Goal: Transaction & Acquisition: Purchase product/service

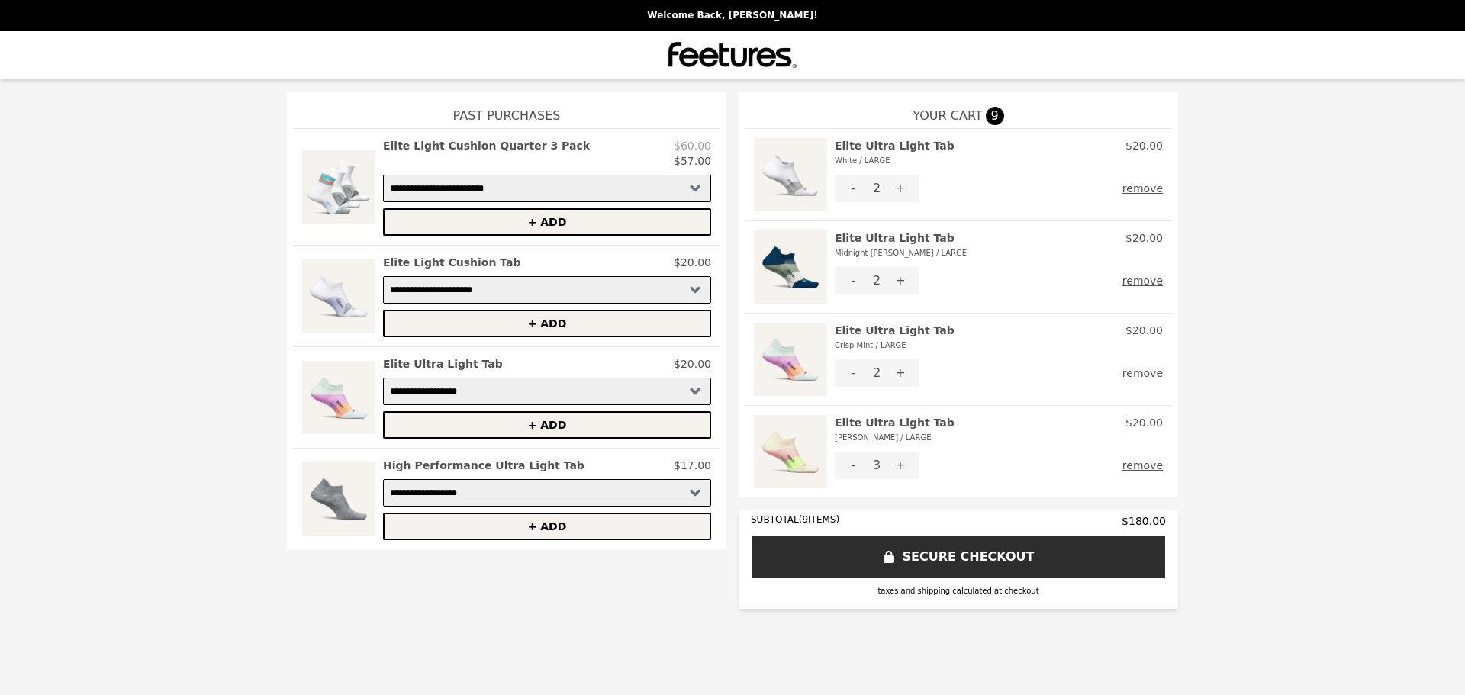
click at [852, 466] on button "-" at bounding box center [853, 465] width 37 height 27
click at [856, 282] on button "-" at bounding box center [853, 280] width 37 height 27
click at [788, 453] on img at bounding box center [790, 451] width 73 height 73
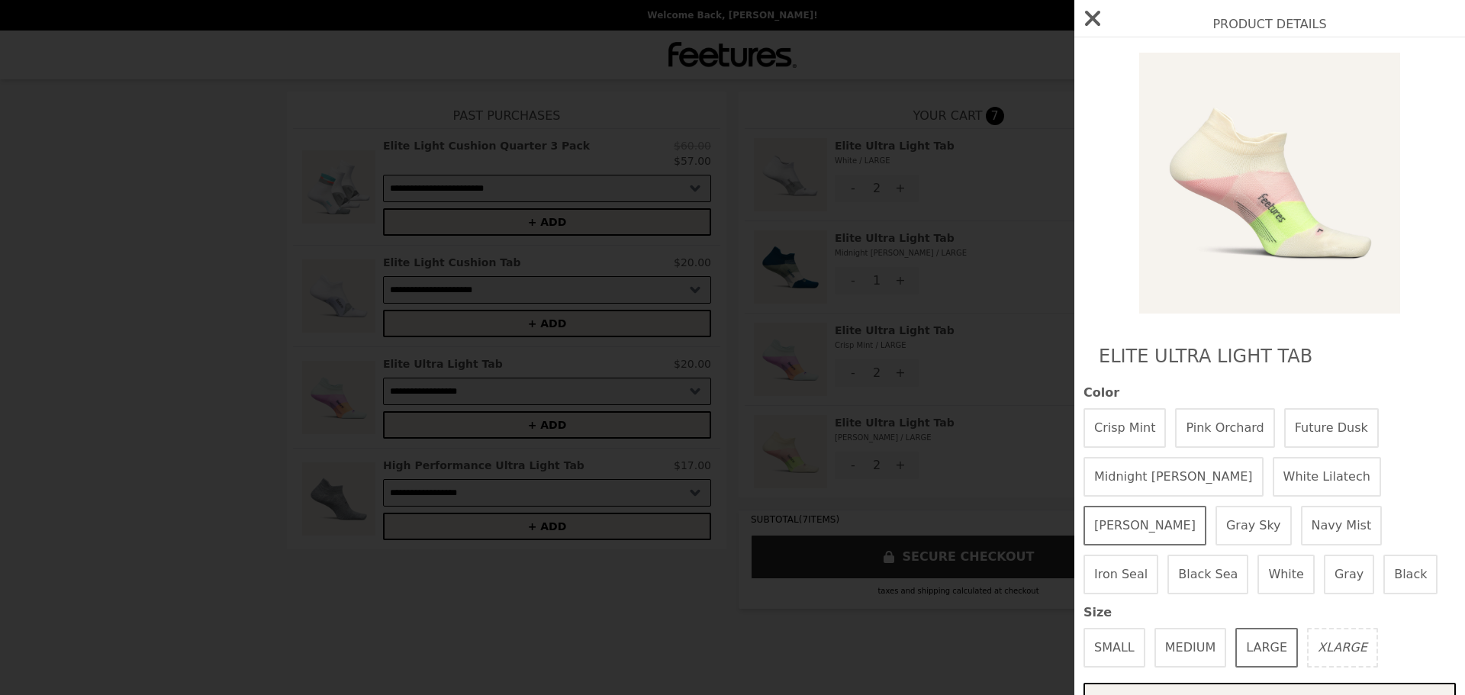
click at [1273, 463] on button "White Lilatech" at bounding box center [1327, 477] width 108 height 40
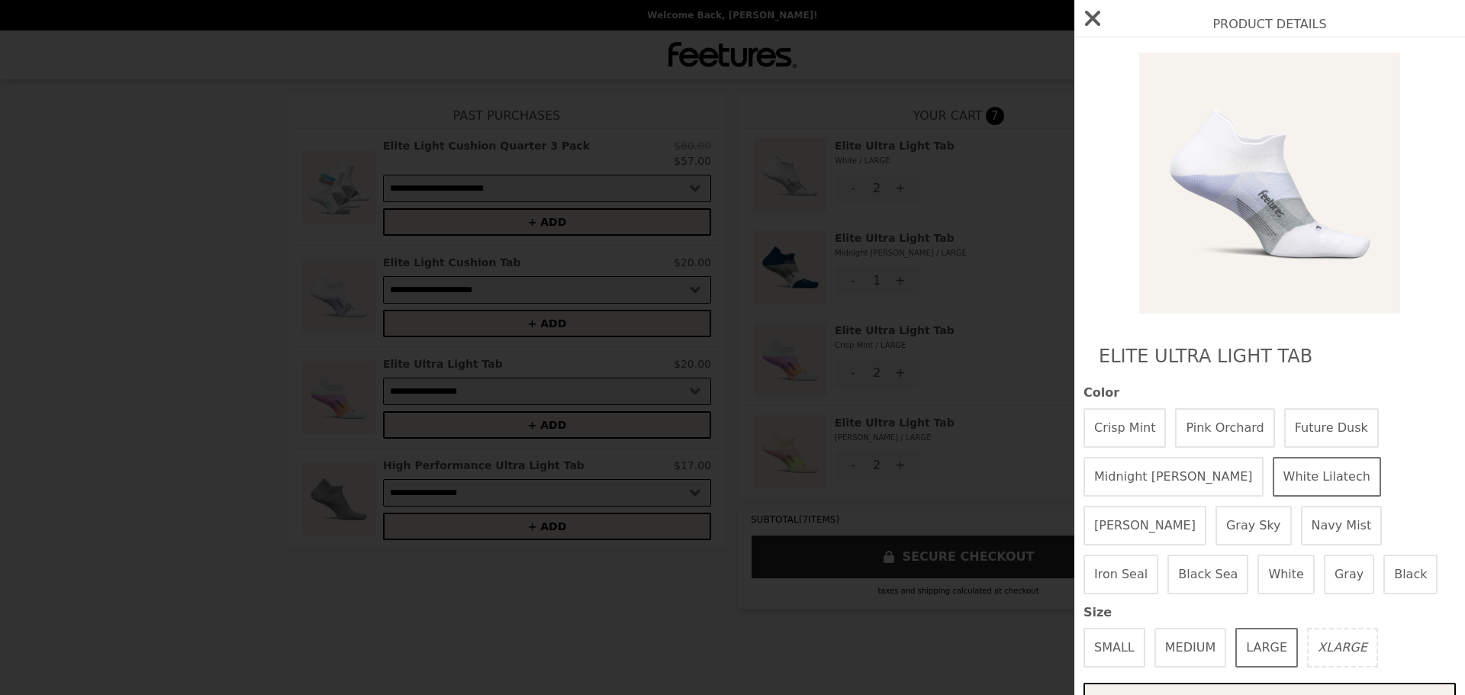
click at [1146, 472] on button "Midnight [PERSON_NAME]" at bounding box center [1174, 477] width 180 height 40
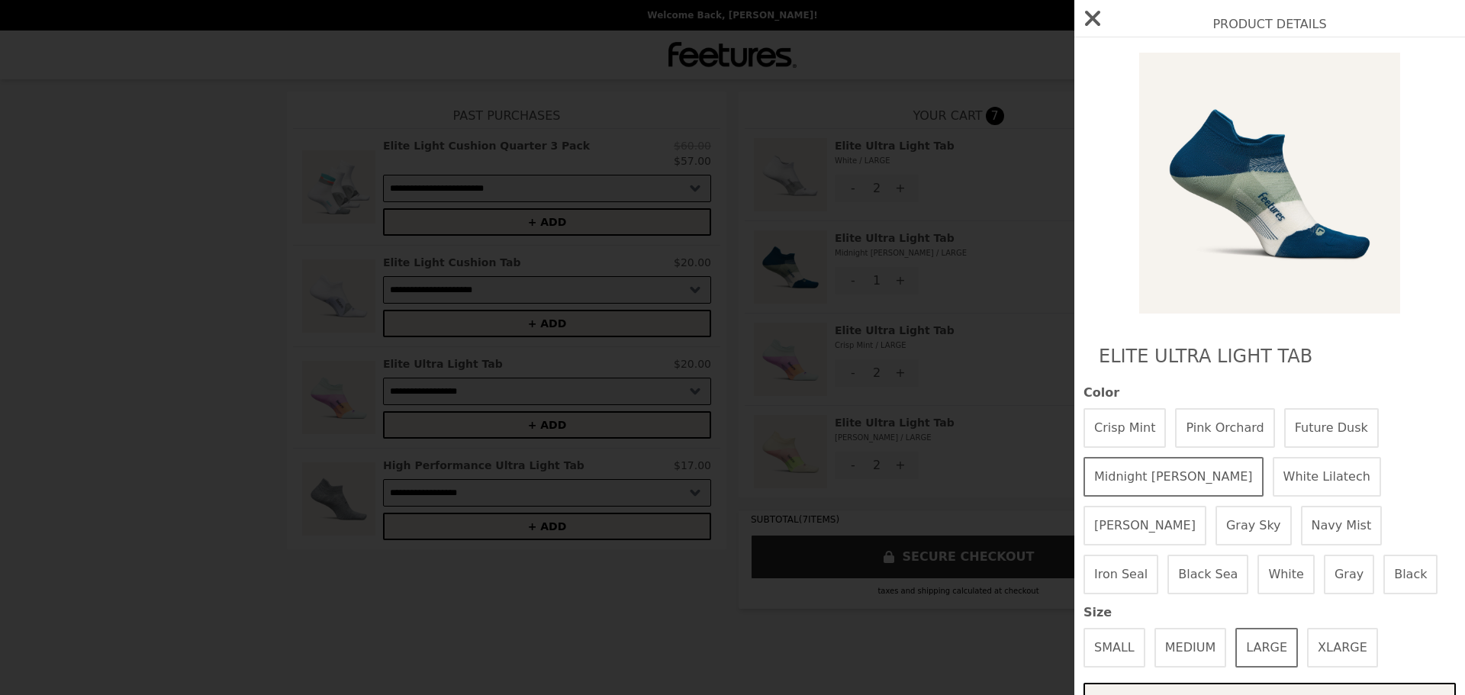
click at [1258, 575] on button "White" at bounding box center [1286, 575] width 57 height 40
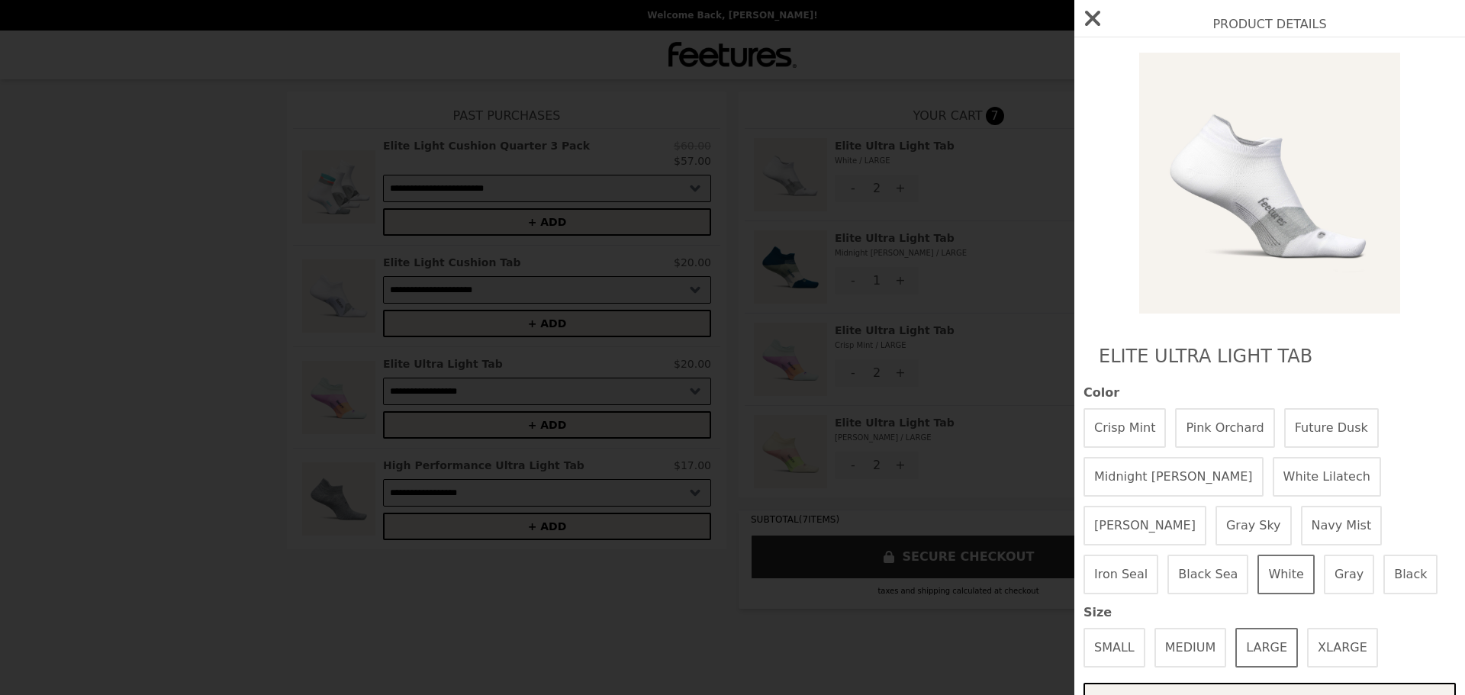
click at [1273, 470] on button "White Lilatech" at bounding box center [1327, 477] width 108 height 40
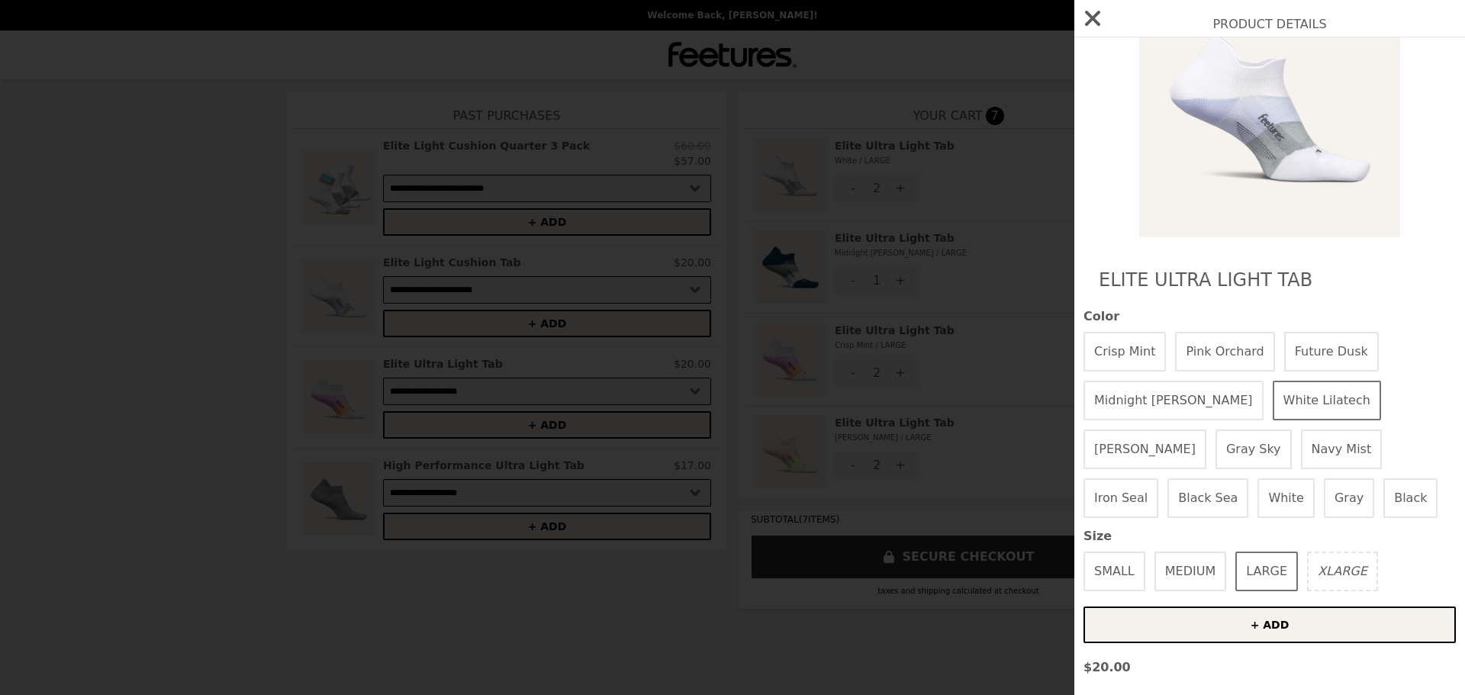
click at [1256, 614] on button "+ ADD" at bounding box center [1270, 625] width 372 height 37
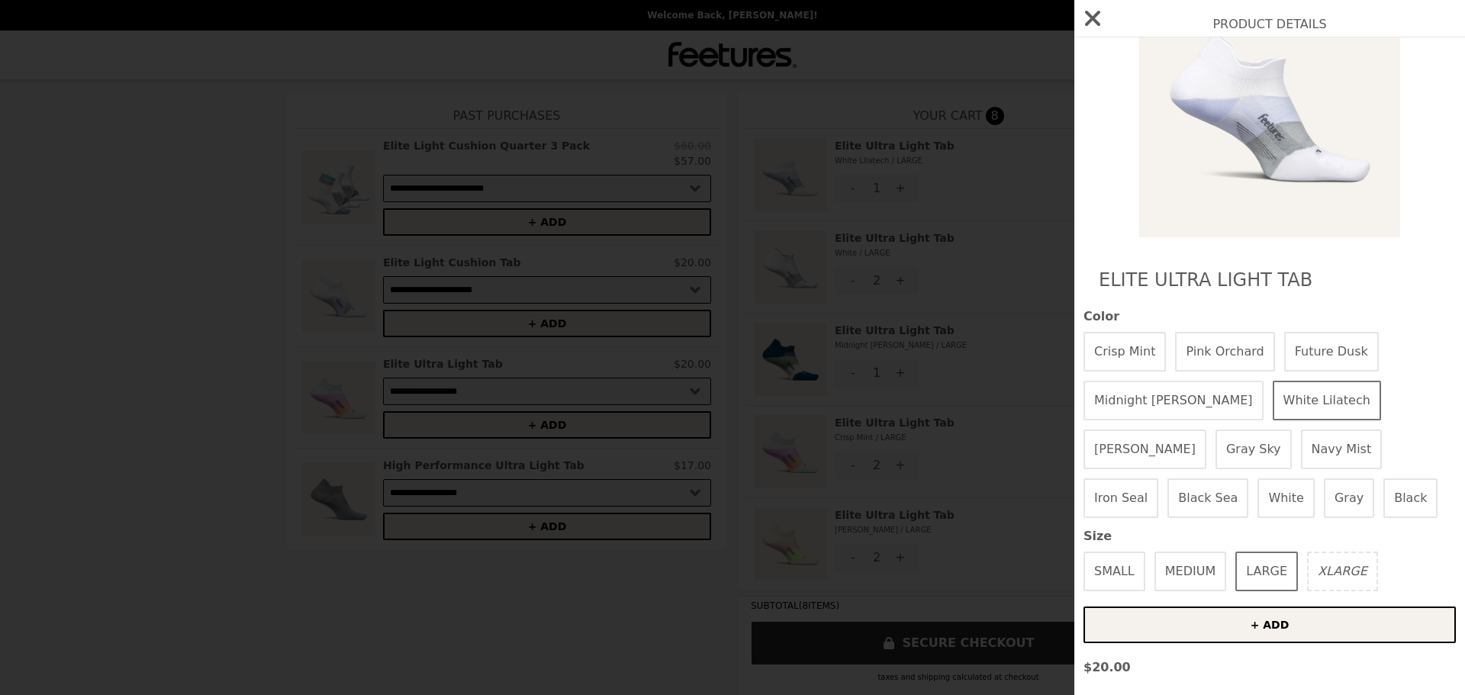
click at [1092, 25] on icon "button" at bounding box center [1093, 18] width 24 height 24
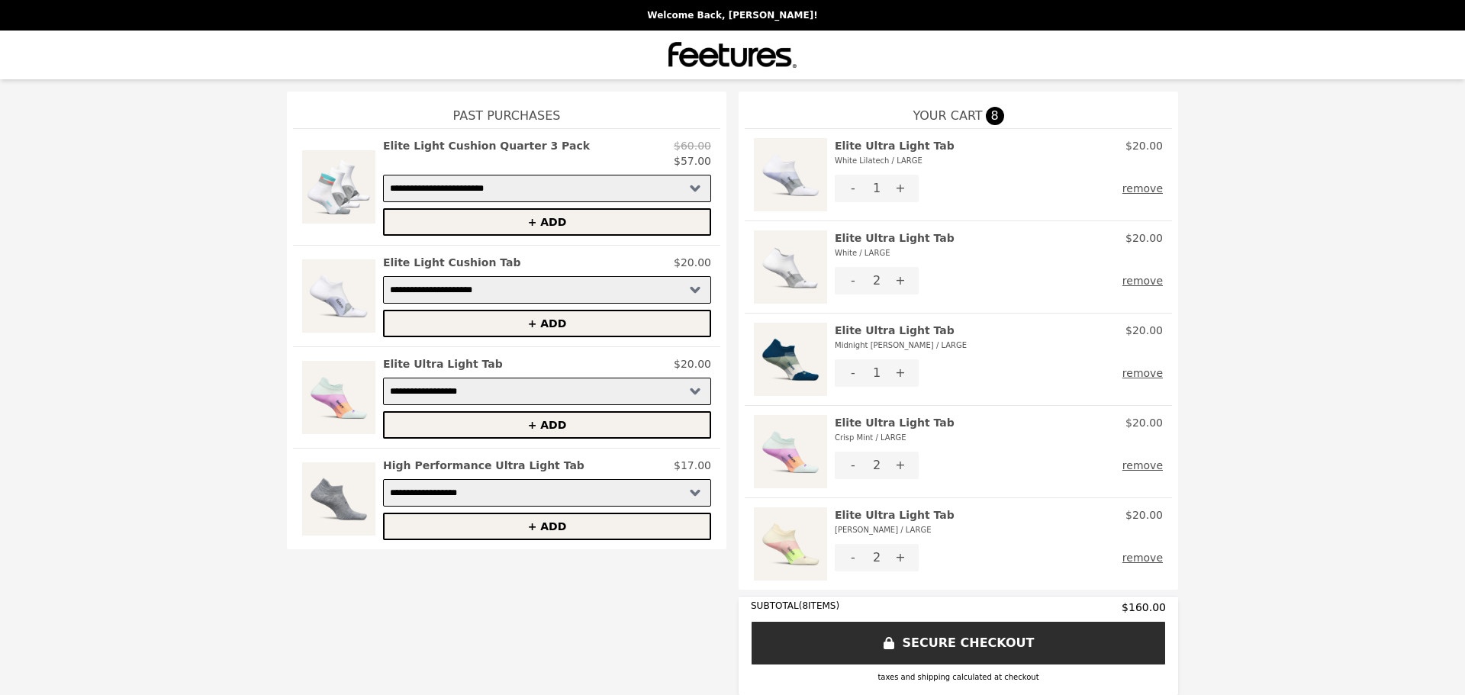
click at [849, 561] on button "-" at bounding box center [853, 557] width 37 height 27
click at [775, 173] on img at bounding box center [790, 174] width 73 height 73
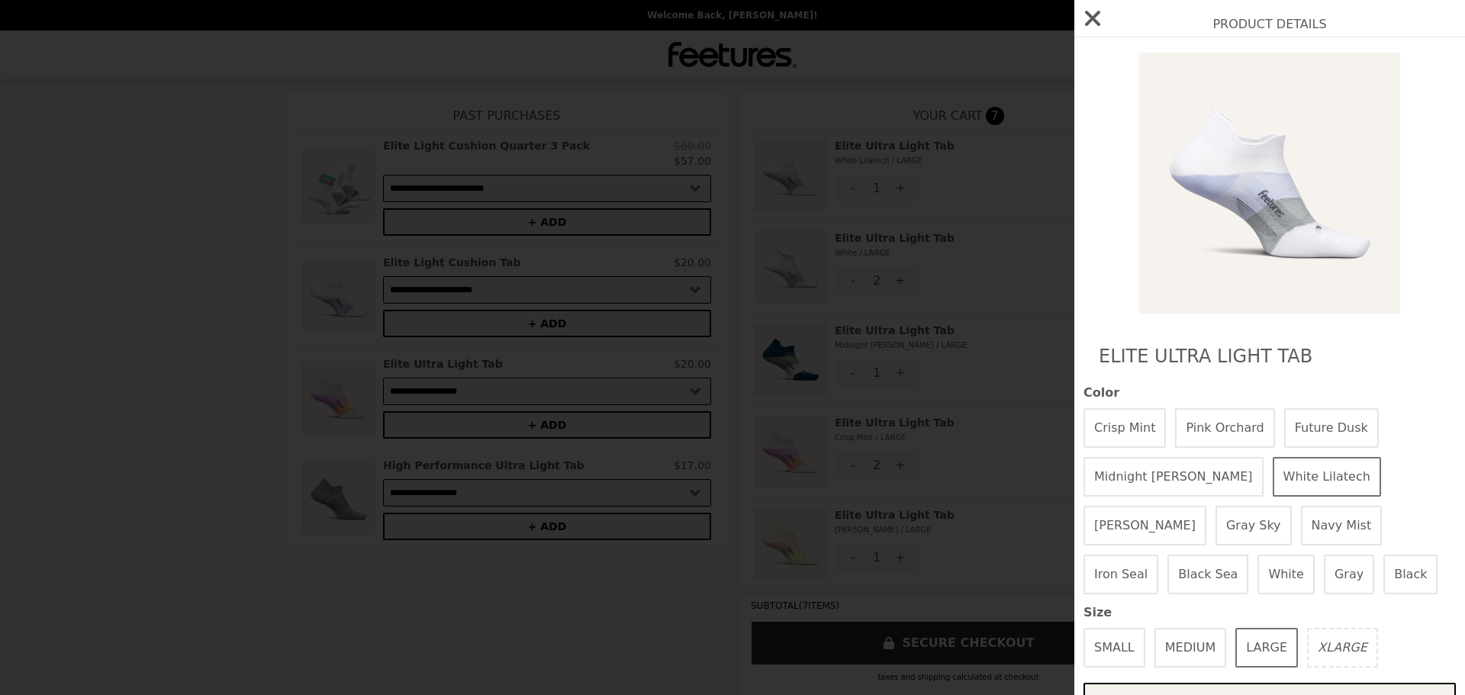
click at [1258, 564] on button "White" at bounding box center [1286, 575] width 57 height 40
click at [1273, 462] on button "White Lilatech" at bounding box center [1327, 477] width 108 height 40
click at [1258, 571] on button "White" at bounding box center [1286, 575] width 57 height 40
click at [1273, 469] on button "White Lilatech" at bounding box center [1327, 477] width 108 height 40
click at [1096, 16] on icon "button" at bounding box center [1092, 18] width 15 height 15
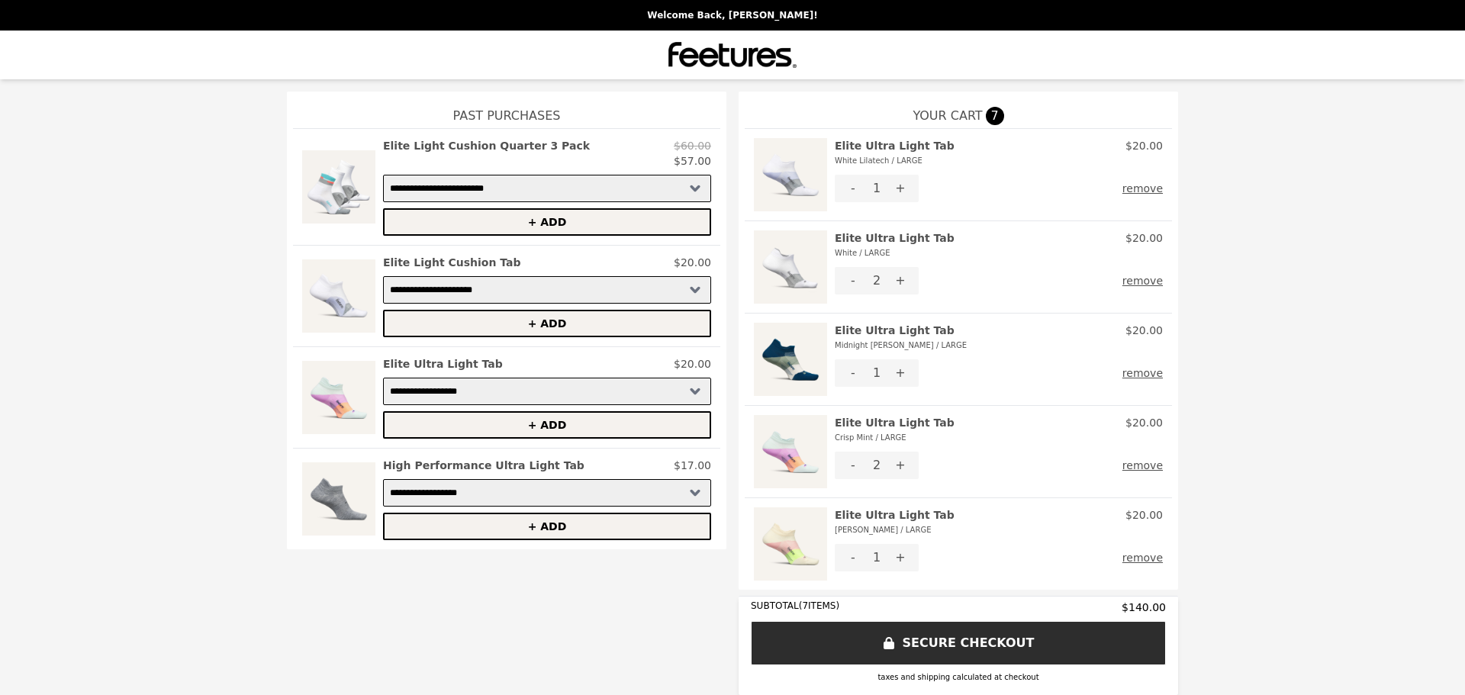
click at [891, 188] on button "+" at bounding box center [900, 188] width 37 height 27
click at [894, 189] on button "+" at bounding box center [900, 188] width 37 height 27
click at [1133, 281] on button "remove" at bounding box center [1143, 280] width 40 height 27
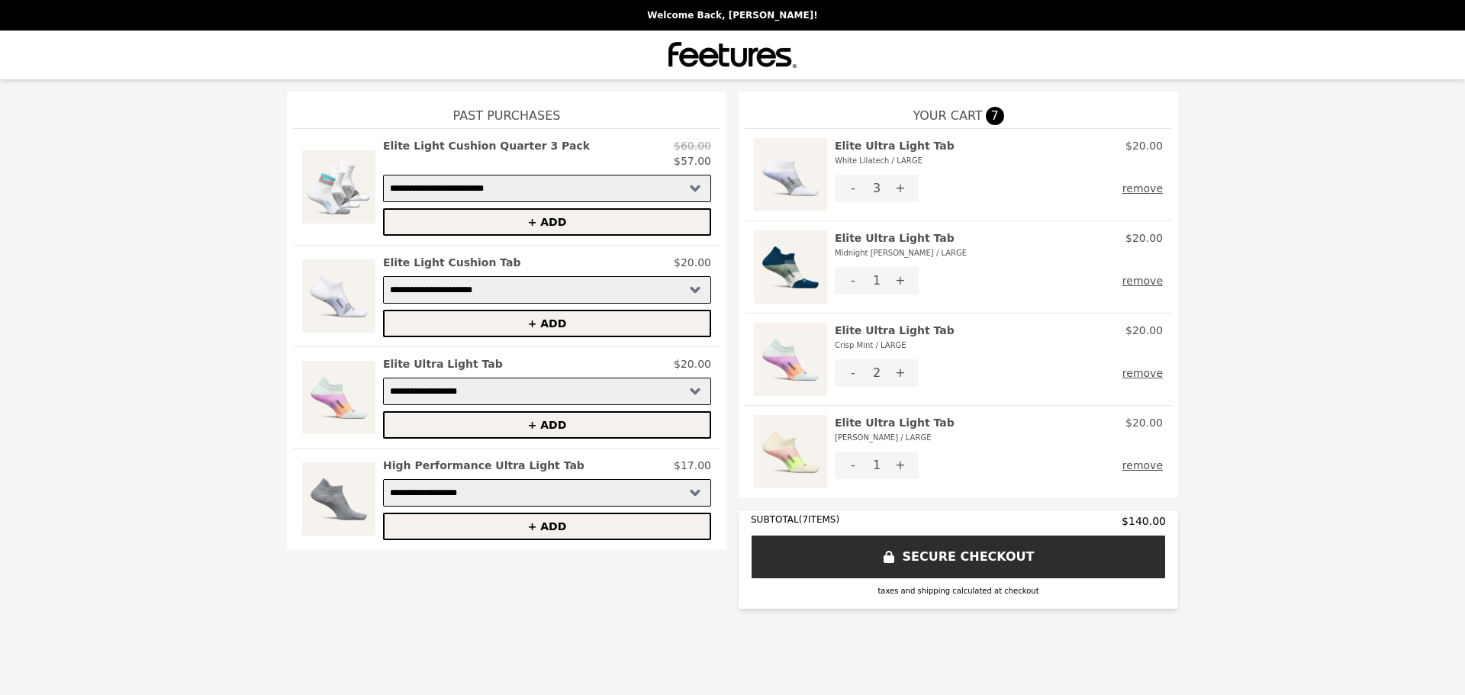
click at [797, 264] on img at bounding box center [790, 266] width 73 height 73
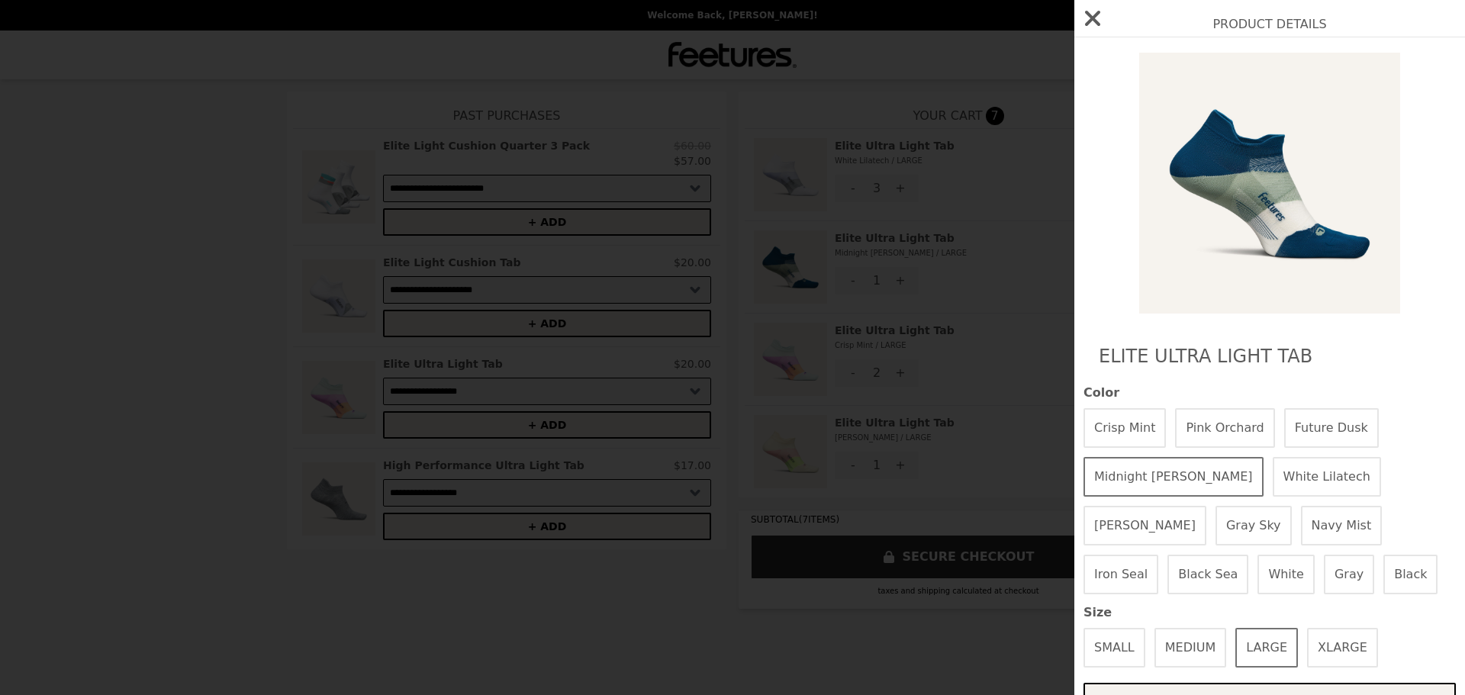
click at [1089, 16] on icon "button" at bounding box center [1092, 18] width 15 height 15
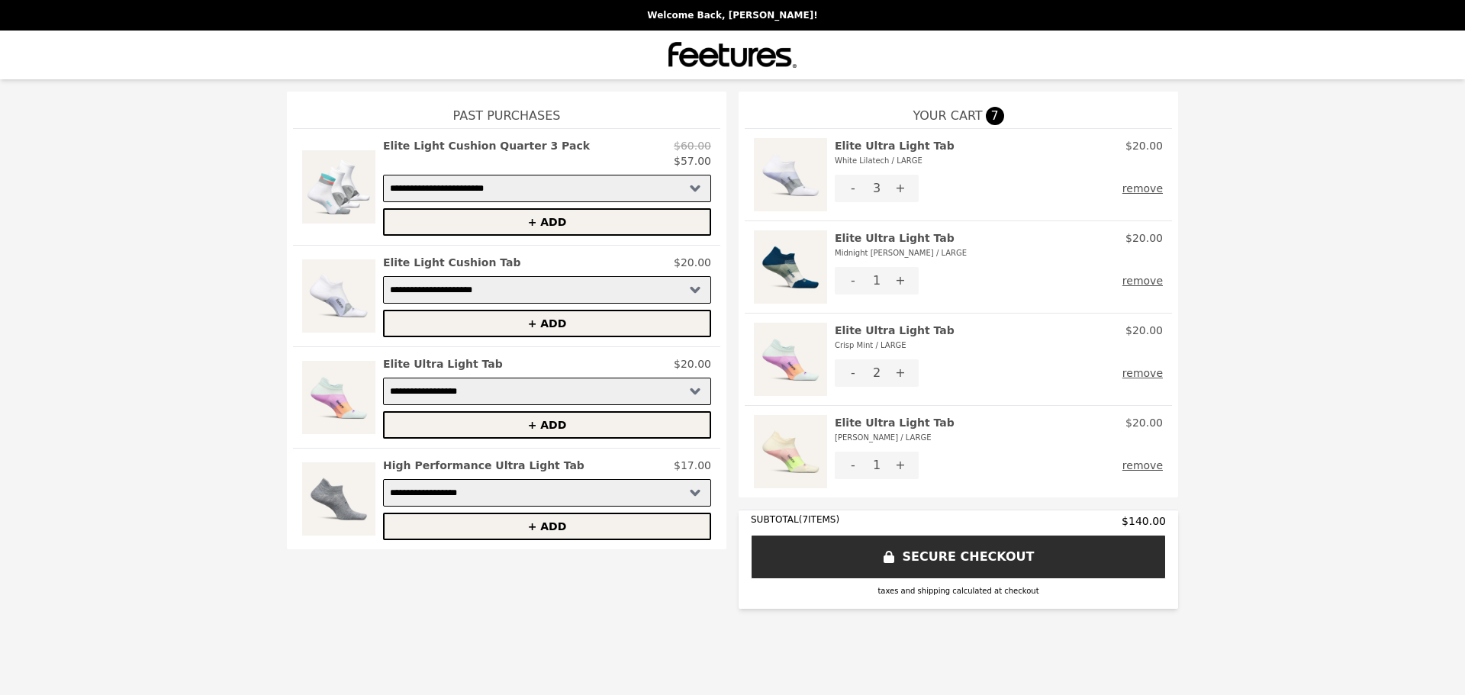
click at [790, 363] on img at bounding box center [790, 359] width 73 height 73
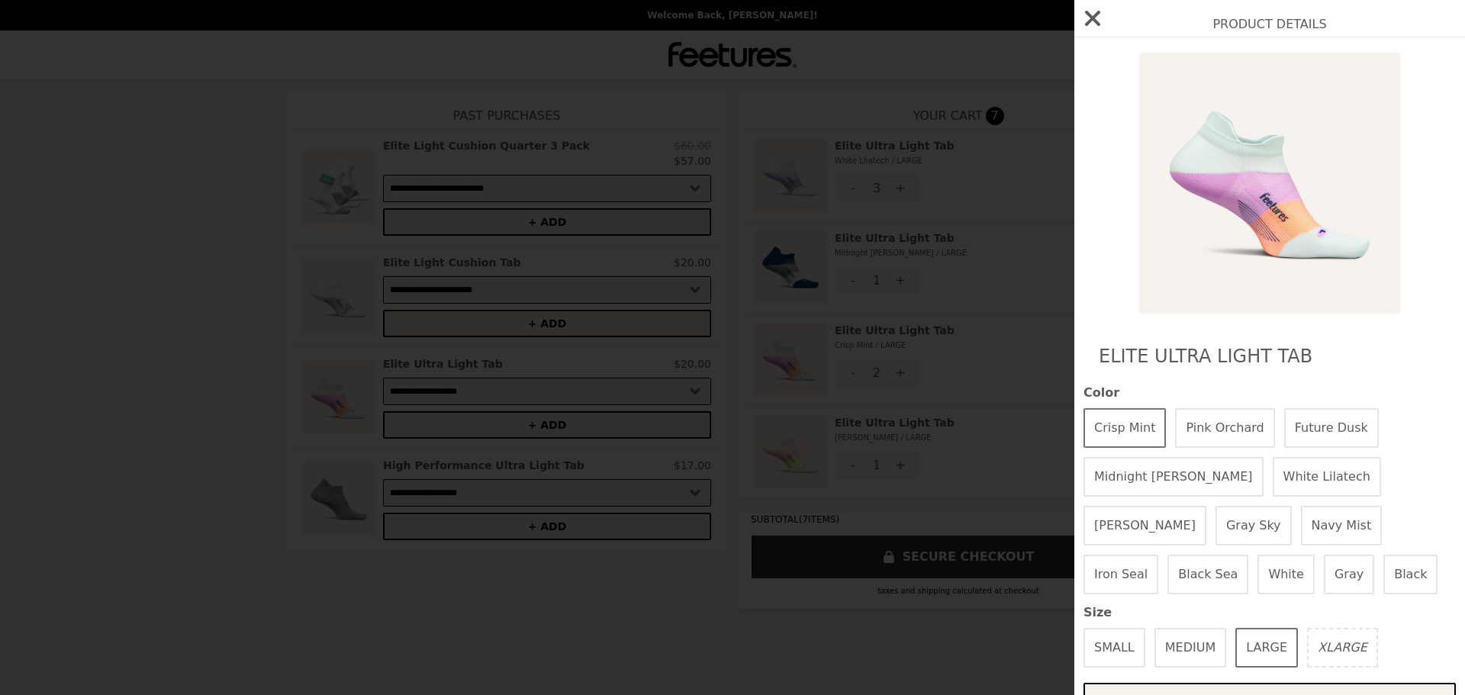
click at [1159, 555] on button "Iron Seal" at bounding box center [1121, 575] width 75 height 40
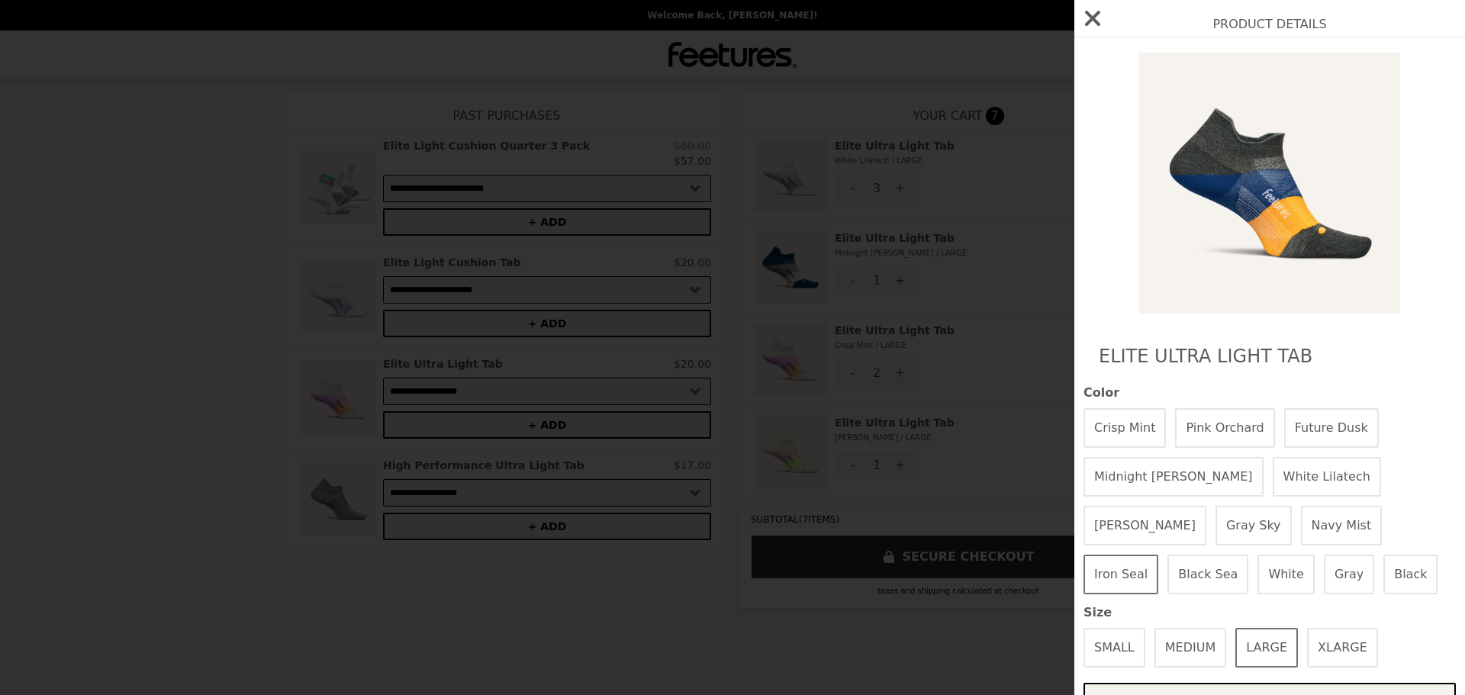
click at [1249, 555] on button "Black Sea" at bounding box center [1208, 575] width 81 height 40
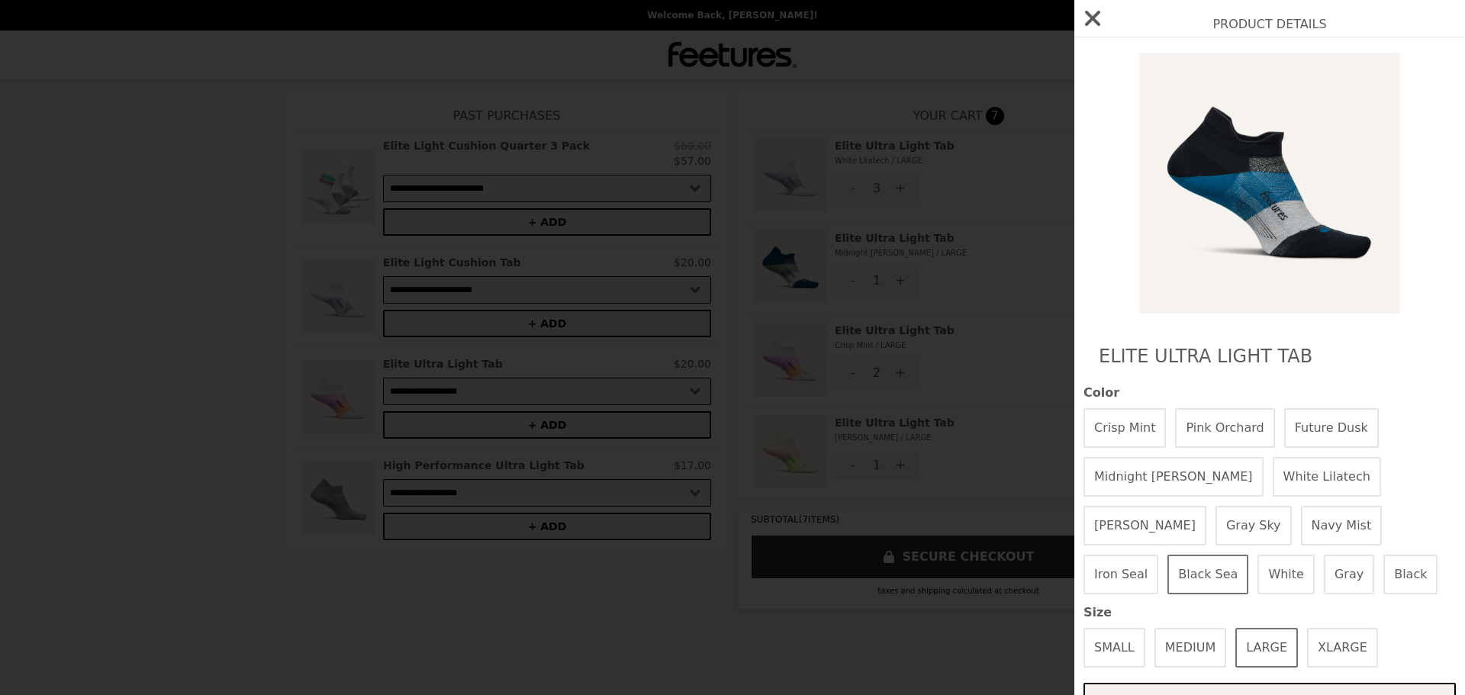
click at [1301, 420] on button "Future Dusk" at bounding box center [1331, 428] width 95 height 40
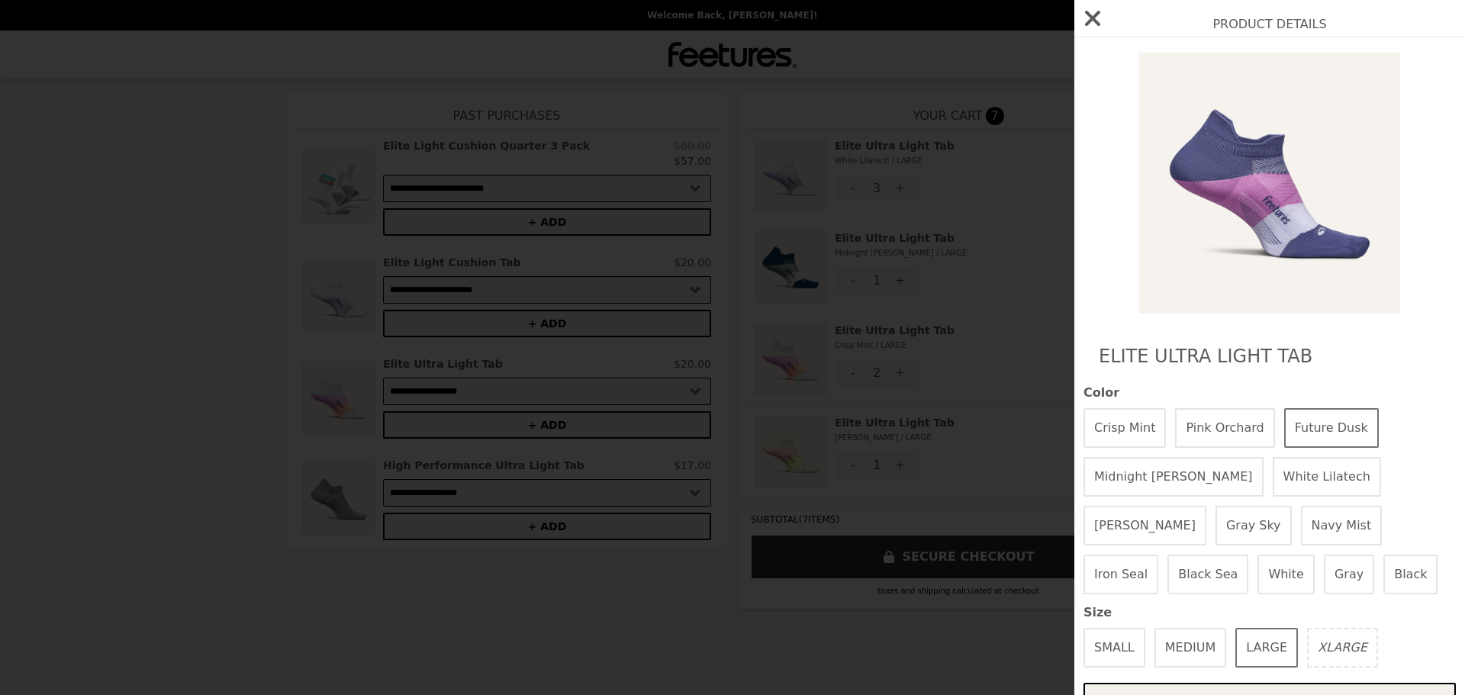
click at [1198, 421] on button "Pink Orchard" at bounding box center [1224, 428] width 99 height 40
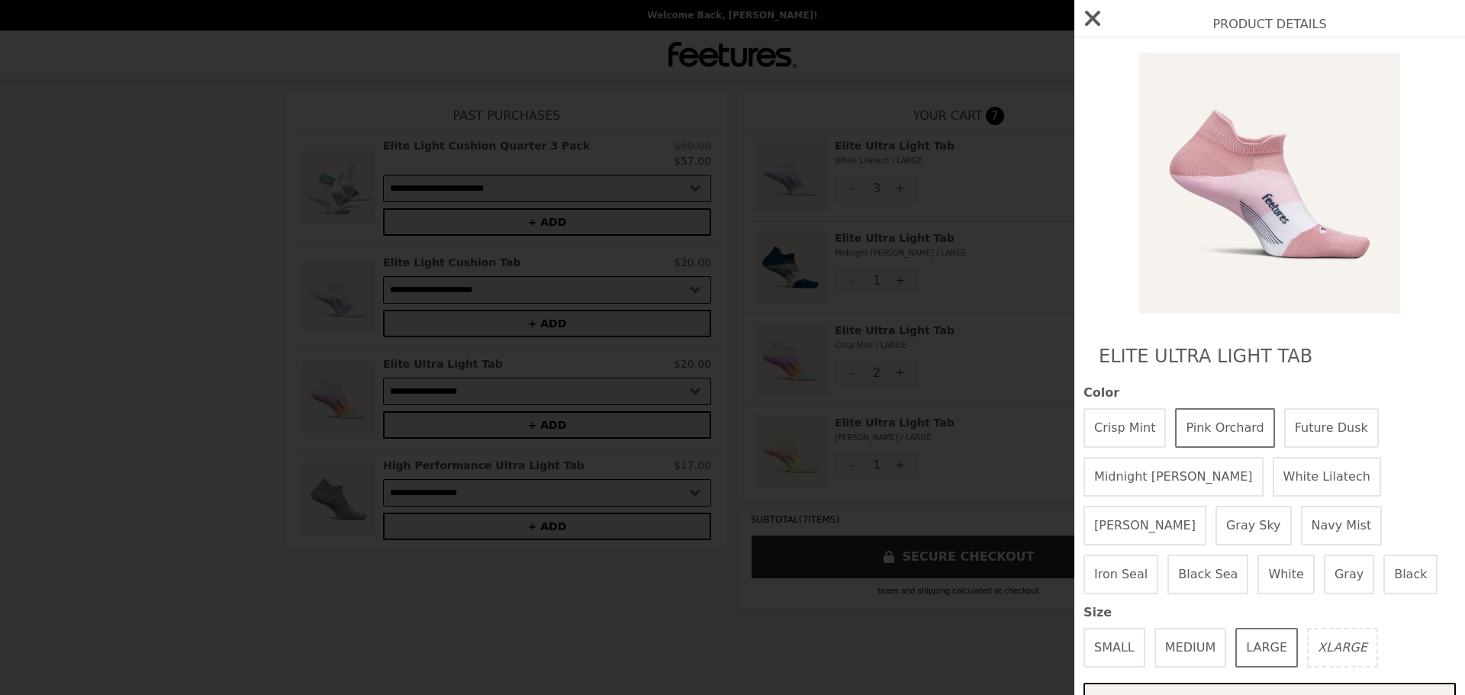
click at [1324, 569] on button "Gray" at bounding box center [1349, 575] width 50 height 40
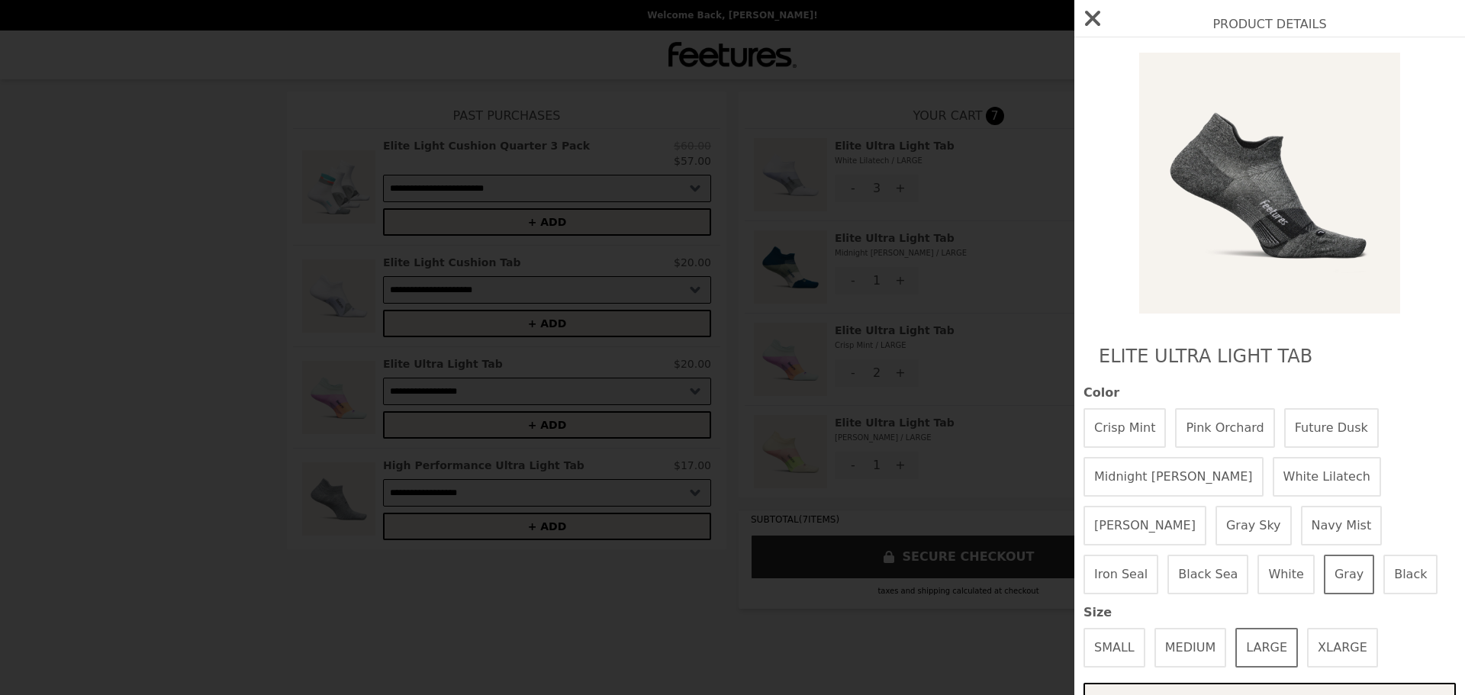
click at [1384, 562] on button "Black" at bounding box center [1411, 575] width 54 height 40
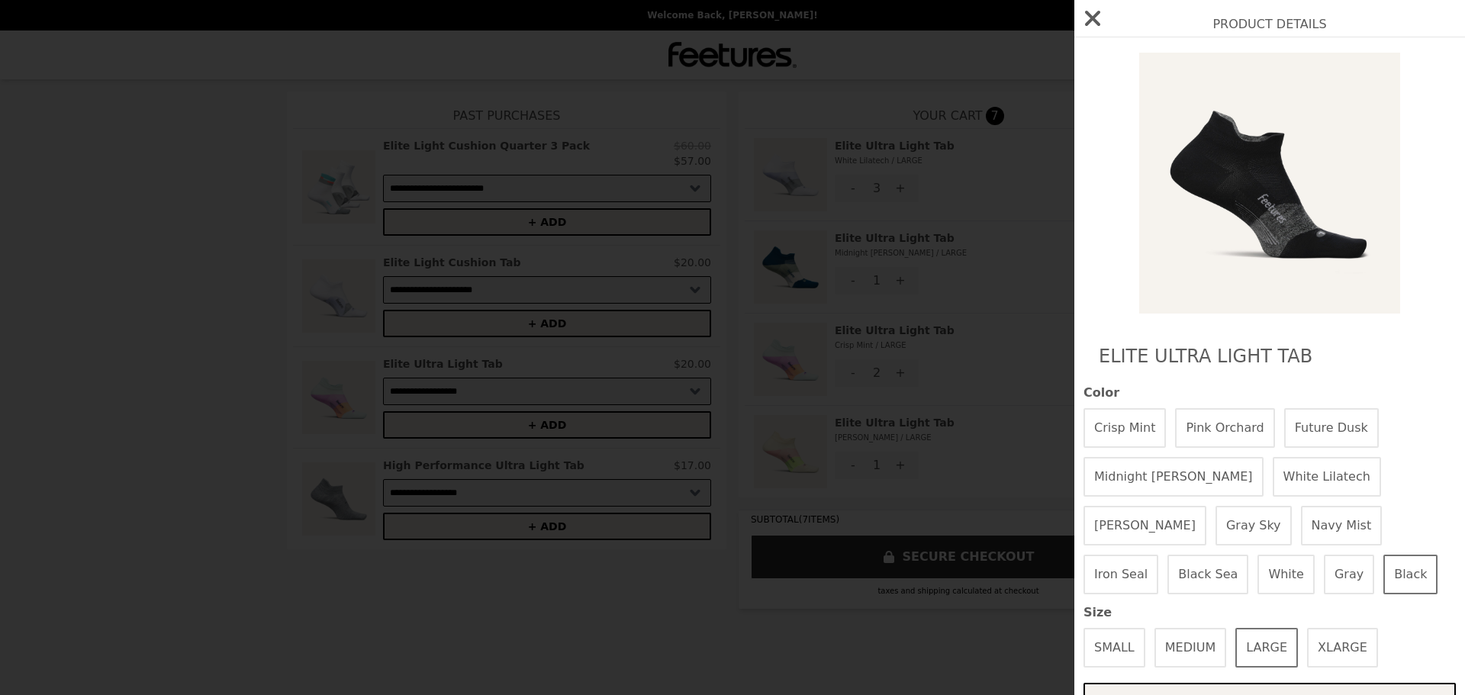
click at [1249, 555] on button "Black Sea" at bounding box center [1208, 575] width 81 height 40
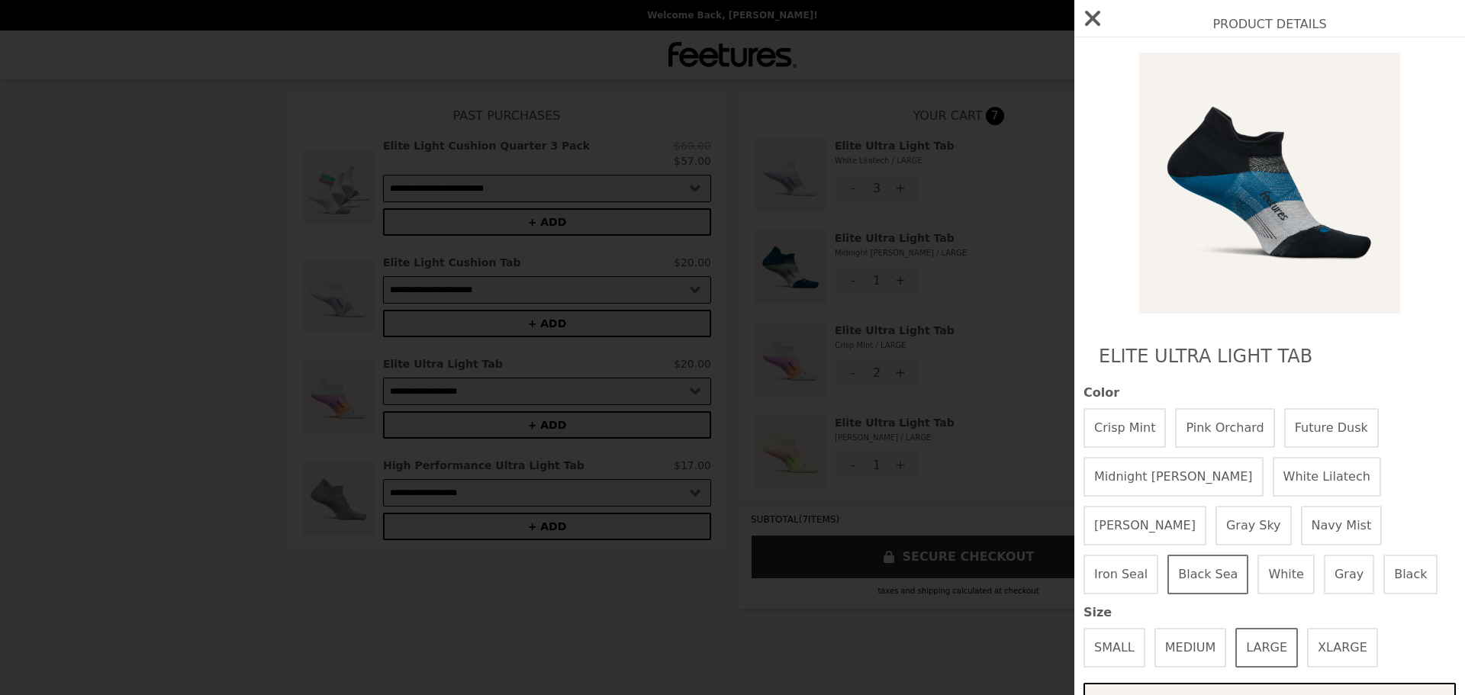
click at [1146, 469] on button "Midnight [PERSON_NAME]" at bounding box center [1174, 477] width 180 height 40
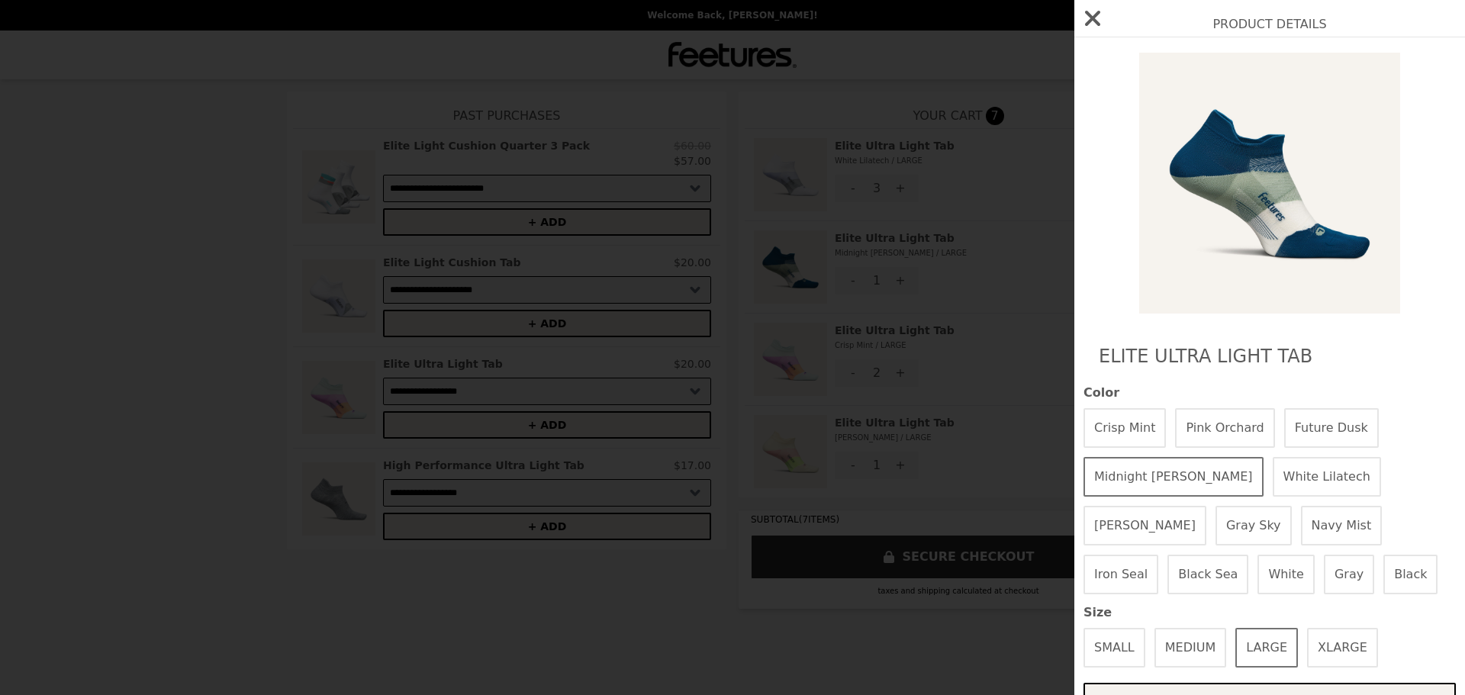
click at [1118, 417] on button "Crisp Mint" at bounding box center [1125, 428] width 82 height 40
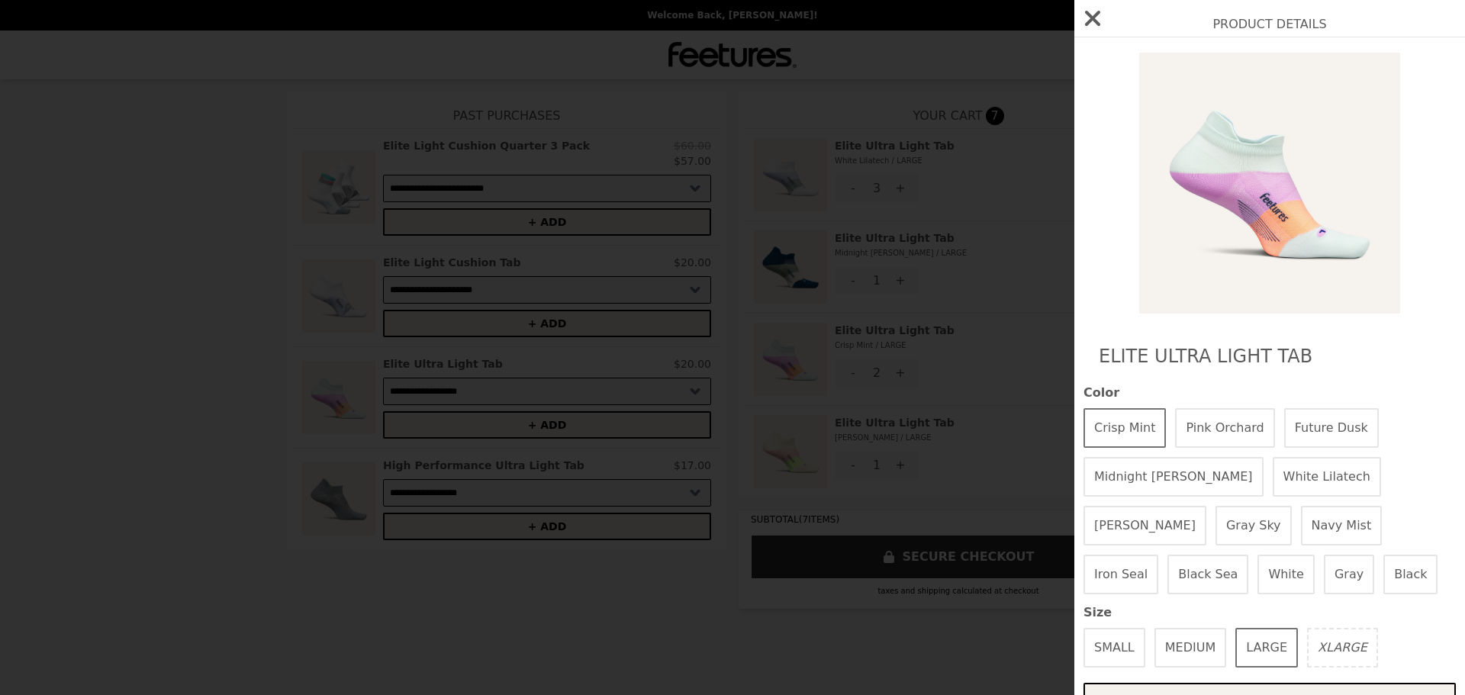
click at [1096, 19] on icon "button" at bounding box center [1093, 18] width 24 height 24
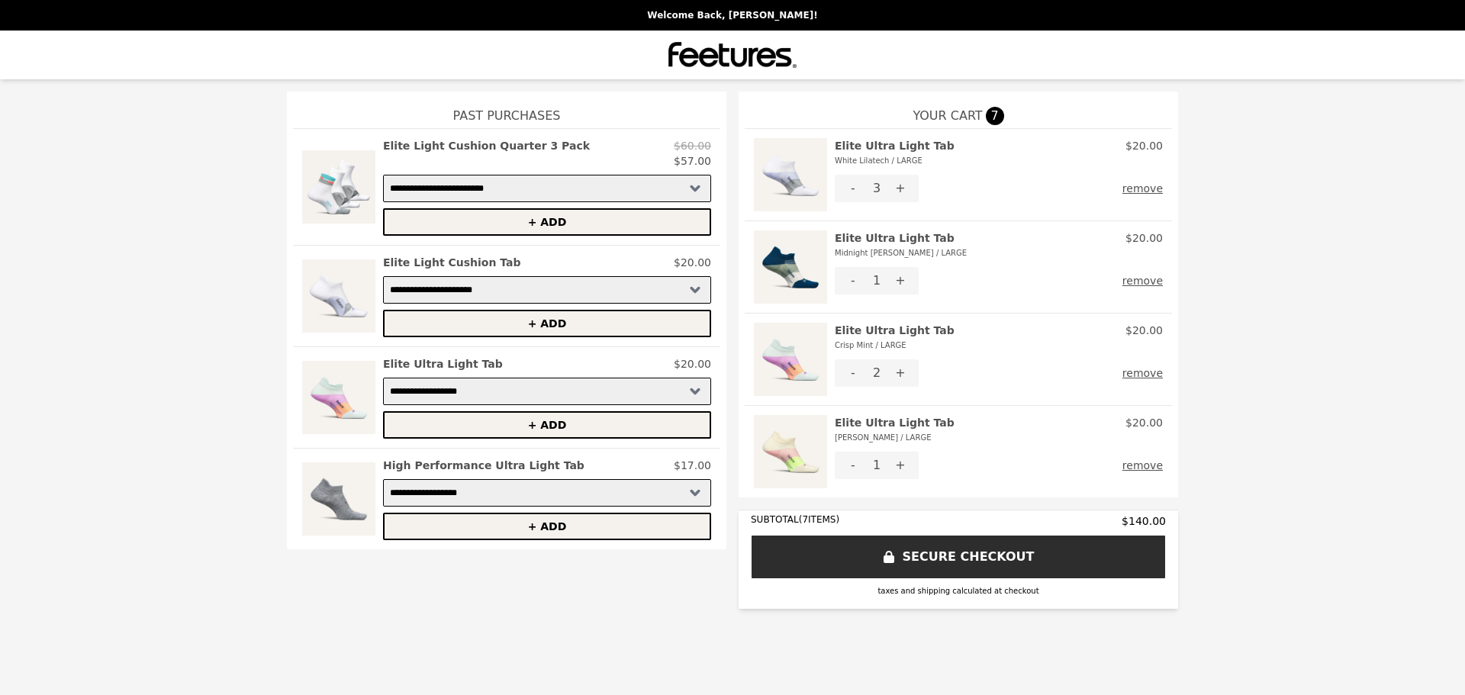
click at [856, 373] on button "-" at bounding box center [853, 372] width 37 height 27
click at [785, 173] on img at bounding box center [790, 174] width 73 height 73
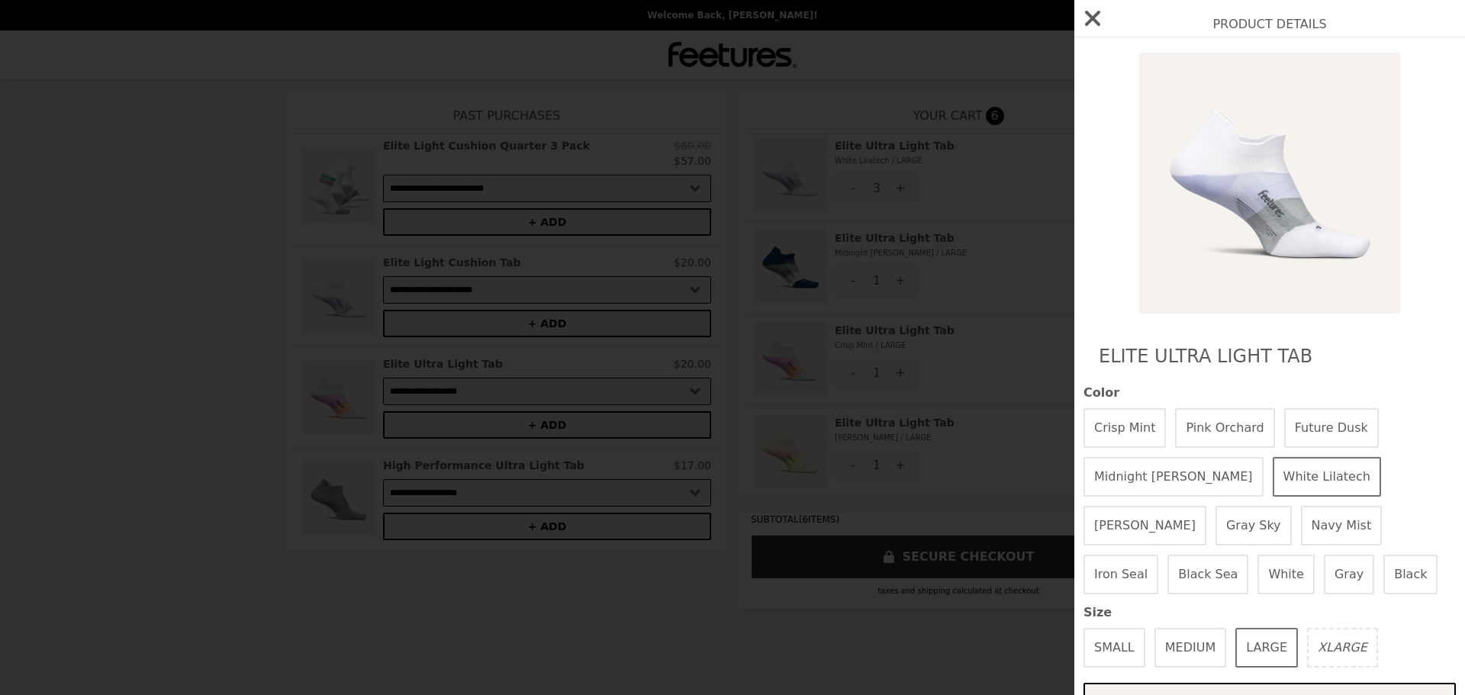
click at [1080, 19] on button "button" at bounding box center [1093, 18] width 37 height 37
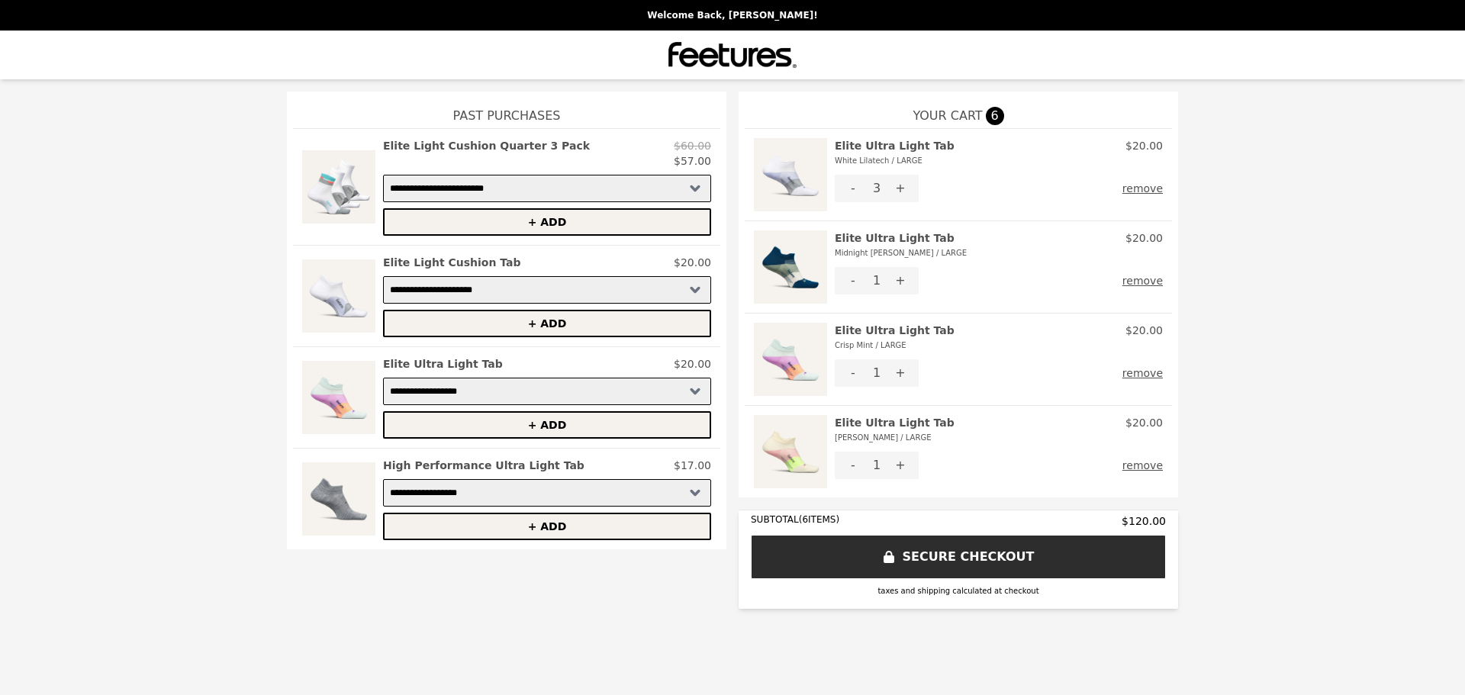
click at [722, 54] on img at bounding box center [733, 55] width 128 height 31
